Goal: Find specific page/section: Find specific page/section

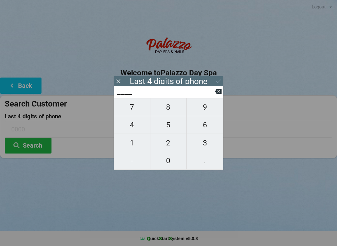
click at [131, 124] on span "4" at bounding box center [132, 125] width 36 height 13
type input "4___"
click at [167, 131] on span "5" at bounding box center [168, 125] width 36 height 13
type input "45__"
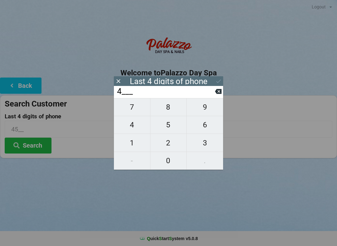
type input "45__"
click at [170, 128] on span "5" at bounding box center [168, 125] width 36 height 13
type input "455_"
click at [207, 148] on span "3" at bounding box center [204, 143] width 36 height 13
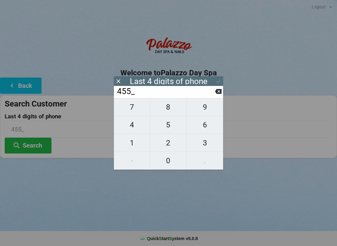
type input "4553"
click at [217, 80] on icon at bounding box center [218, 81] width 7 height 7
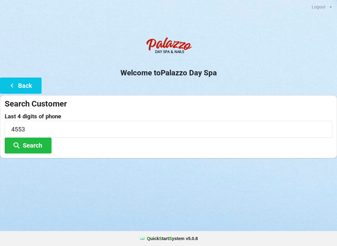
click at [31, 140] on button "Search" at bounding box center [28, 146] width 47 height 16
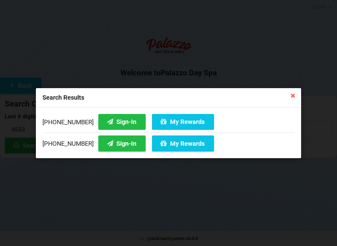
click at [123, 143] on button "Sign-In" at bounding box center [121, 144] width 47 height 16
